Goal: Task Accomplishment & Management: Manage account settings

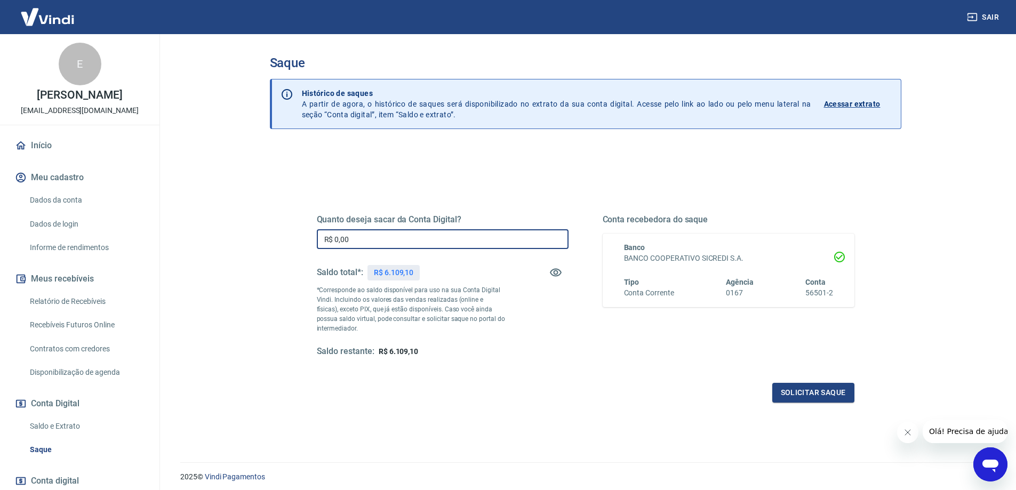
click at [364, 240] on input "R$ 0,00" at bounding box center [443, 239] width 252 height 20
type input "R$ 6.109,10"
click at [832, 393] on button "Solicitar saque" at bounding box center [814, 393] width 82 height 20
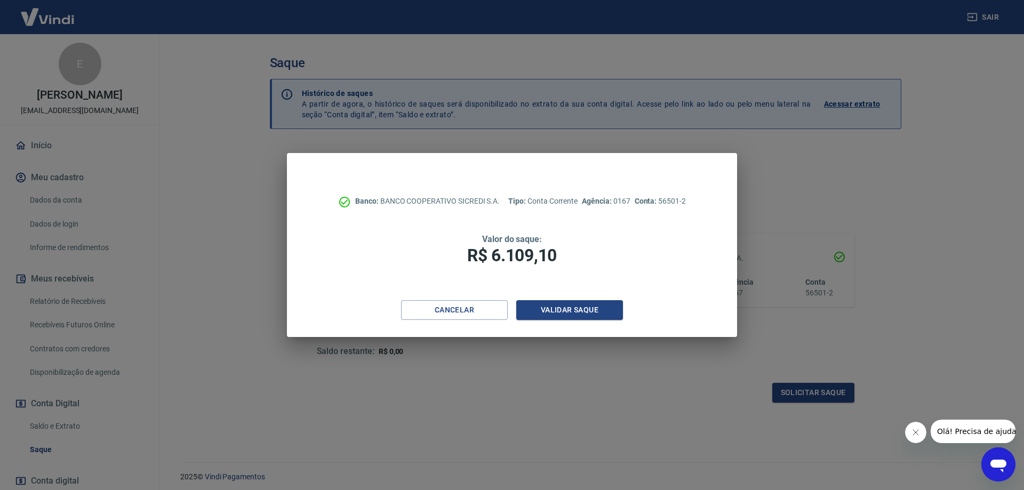
click at [576, 300] on div "Banco: BANCO COOPERATIVO SICREDI S.A. Tipo: Conta Corrente Agência: 0167 Conta:…" at bounding box center [512, 226] width 450 height 147
click at [575, 307] on button "Validar saque" at bounding box center [569, 310] width 107 height 20
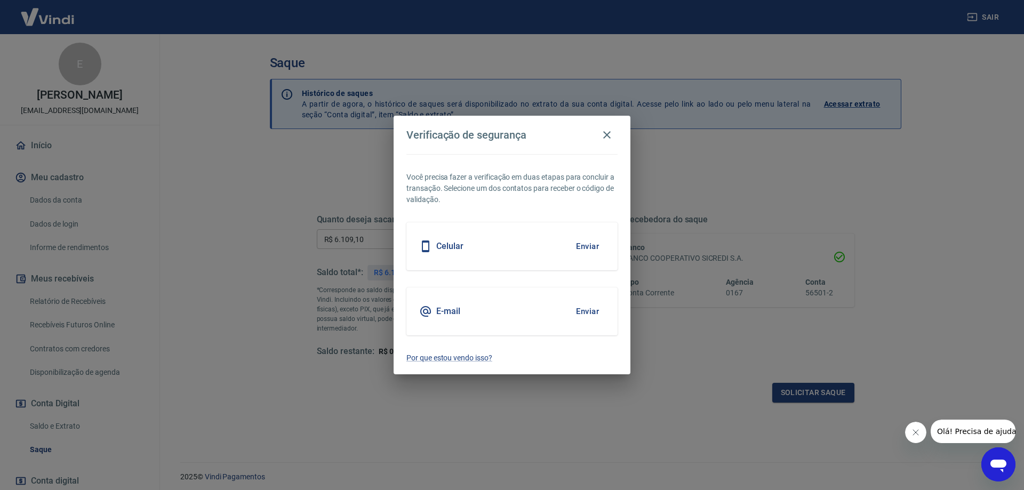
click at [586, 313] on button "Enviar" at bounding box center [587, 311] width 35 height 22
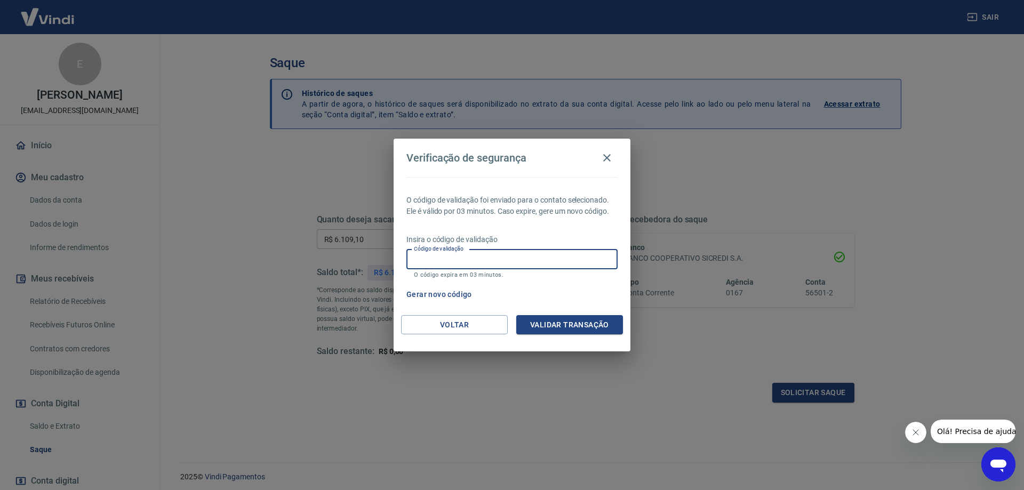
click at [503, 256] on input "Código de validação" at bounding box center [512, 260] width 211 height 20
type input "984918"
click at [571, 324] on button "Validar transação" at bounding box center [569, 325] width 107 height 20
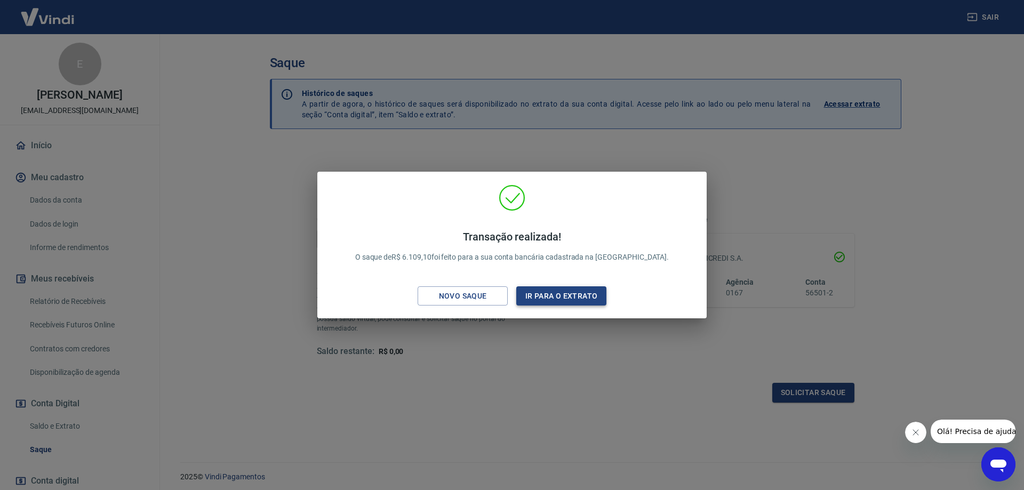
click at [571, 301] on button "Ir para o extrato" at bounding box center [561, 296] width 90 height 20
